Goal: Check status: Check status

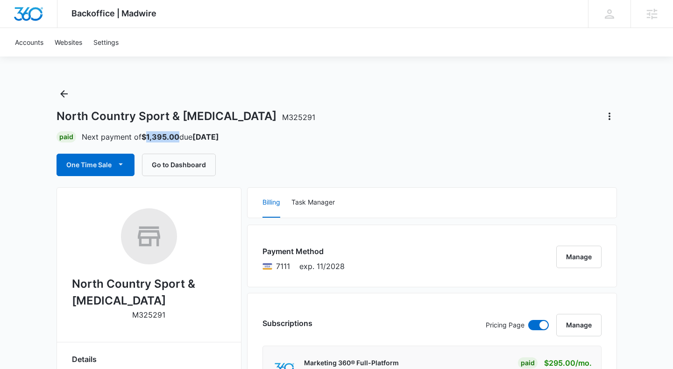
drag, startPoint x: 146, startPoint y: 137, endPoint x: 173, endPoint y: 135, distance: 26.8
click at [177, 138] on strong "$1,395.00" at bounding box center [161, 136] width 38 height 9
copy strong "1,395.00"
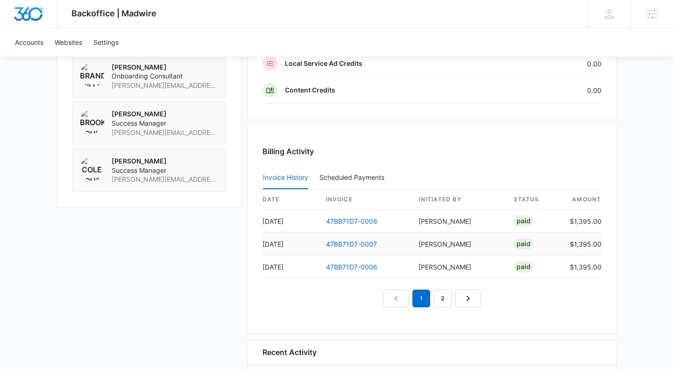
scroll to position [807, 0]
click at [363, 221] on link "47BB71D7-0008" at bounding box center [351, 220] width 51 height 8
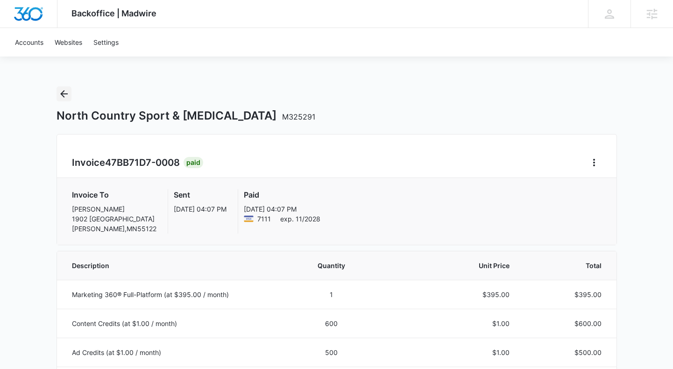
click at [65, 91] on icon "Back" at bounding box center [63, 93] width 11 height 11
